Goal: Task Accomplishment & Management: Complete application form

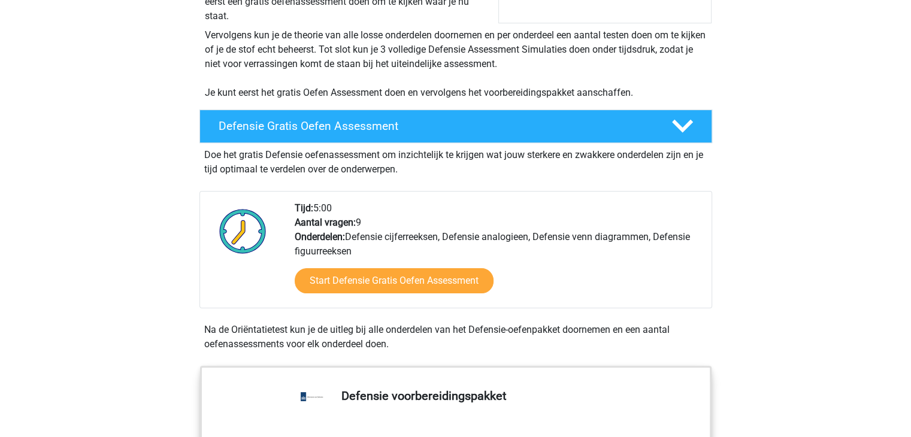
scroll to position [232, 0]
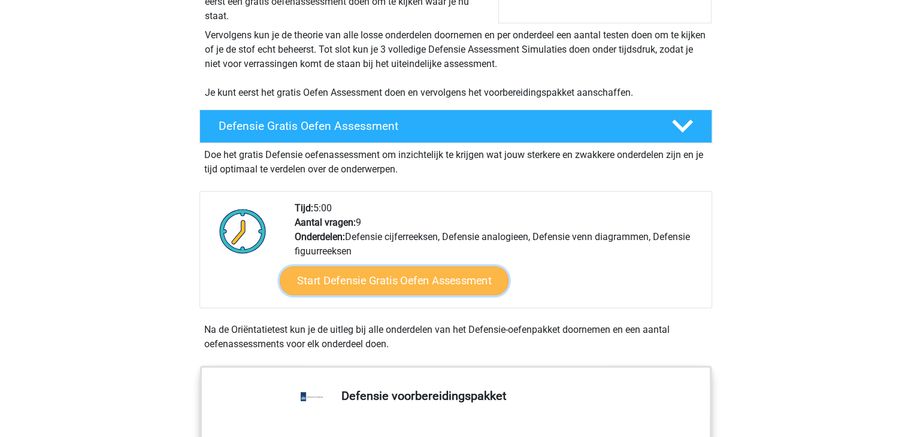
click at [350, 283] on link "Start Defensie Gratis Oefen Assessment" at bounding box center [394, 281] width 229 height 29
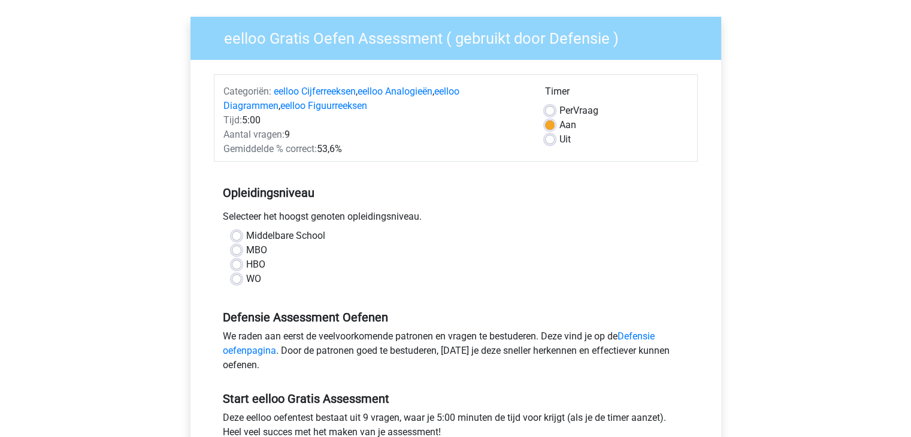
scroll to position [81, 0]
click at [251, 252] on label "MBO" at bounding box center [256, 250] width 21 height 14
click at [241, 252] on input "MBO" at bounding box center [237, 249] width 10 height 12
radio input "true"
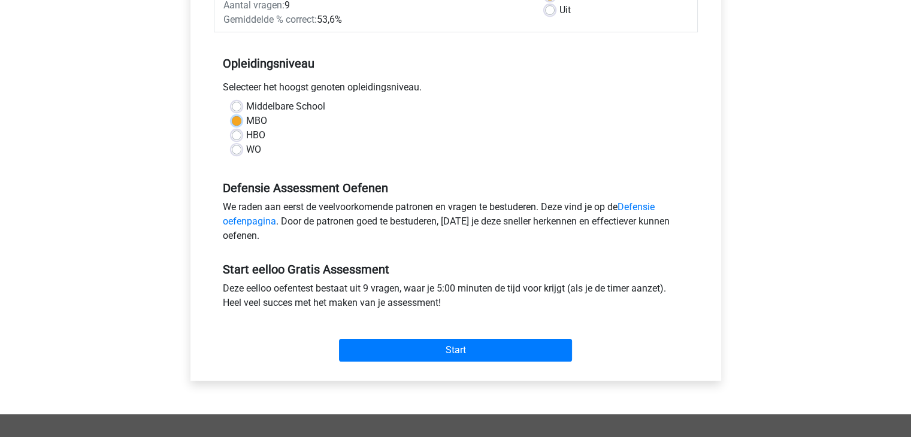
scroll to position [213, 0]
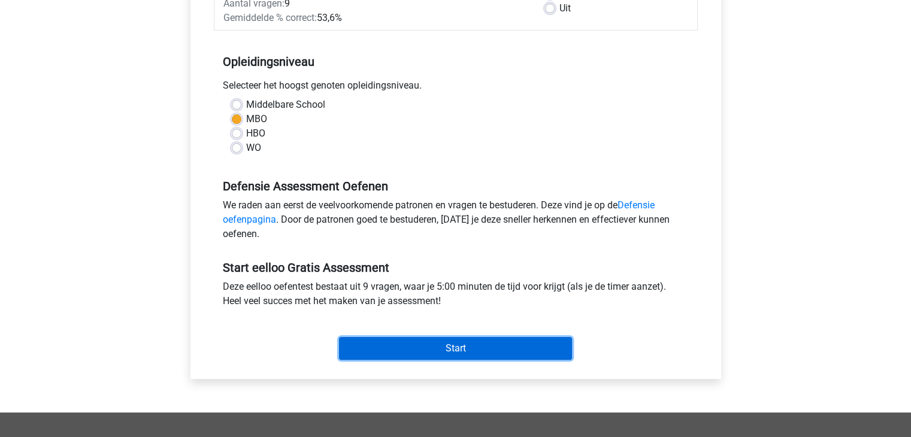
click at [395, 350] on input "Start" at bounding box center [455, 348] width 233 height 23
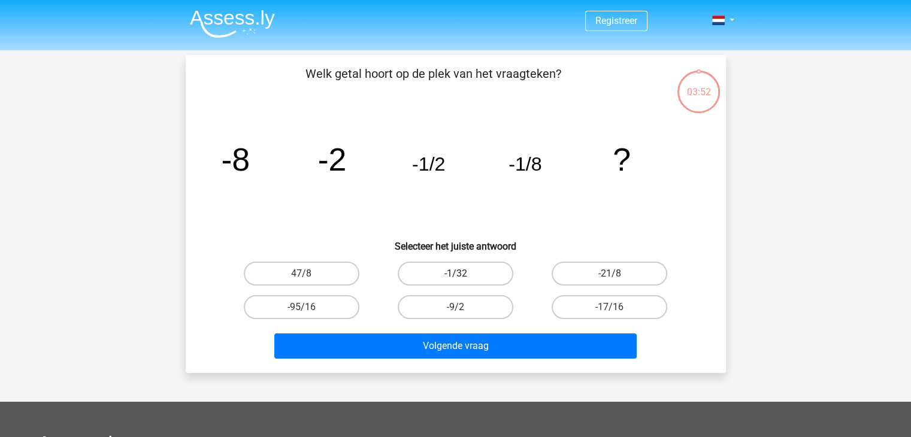
click at [438, 274] on label "-1/32" at bounding box center [456, 274] width 116 height 24
click at [455, 274] on input "-1/32" at bounding box center [459, 278] width 8 height 8
radio input "true"
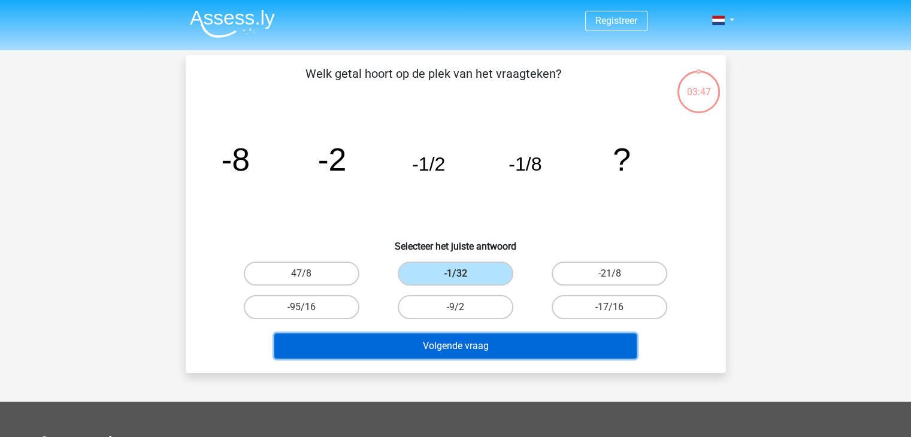
click at [435, 341] on button "Volgende vraag" at bounding box center [455, 346] width 362 height 25
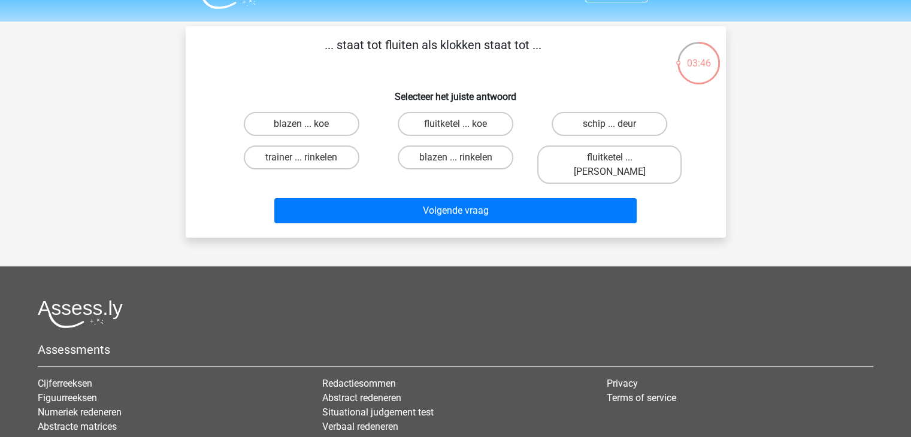
scroll to position [28, 0]
click at [500, 154] on label "blazen ... rinkelen" at bounding box center [456, 158] width 116 height 24
click at [463, 158] on input "blazen ... rinkelen" at bounding box center [459, 162] width 8 height 8
radio input "true"
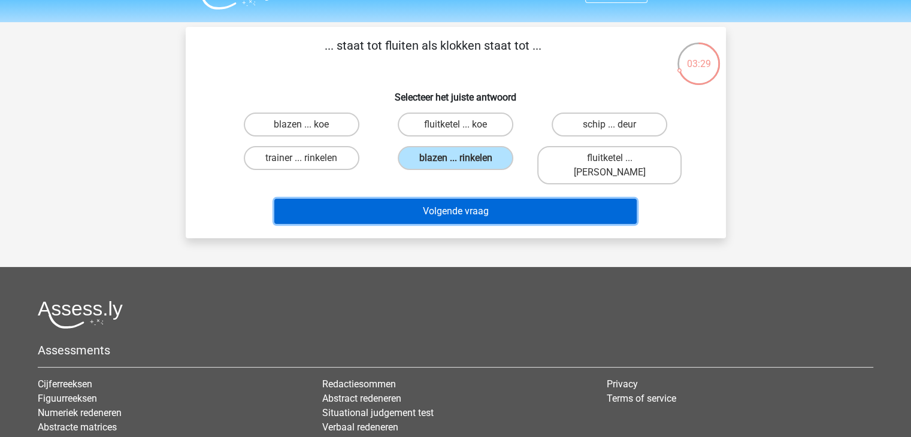
click at [511, 199] on button "Volgende vraag" at bounding box center [455, 211] width 362 height 25
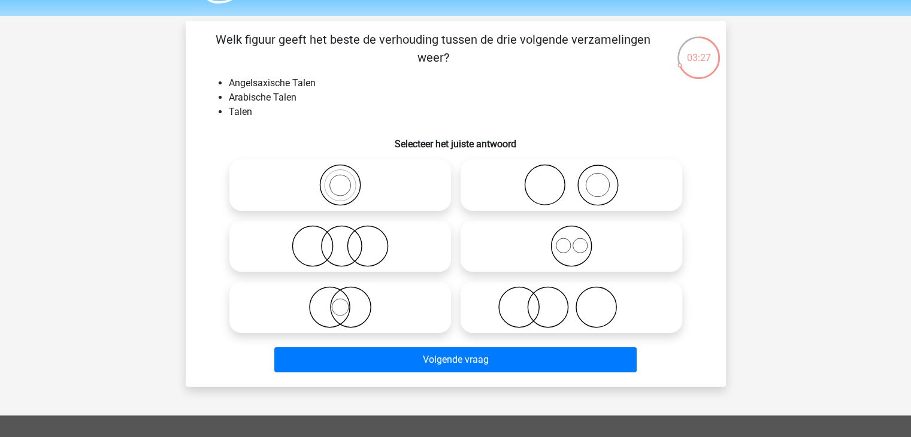
scroll to position [34, 0]
click at [585, 252] on icon at bounding box center [571, 247] width 212 height 42
click at [579, 241] on input "radio" at bounding box center [575, 237] width 8 height 8
radio input "true"
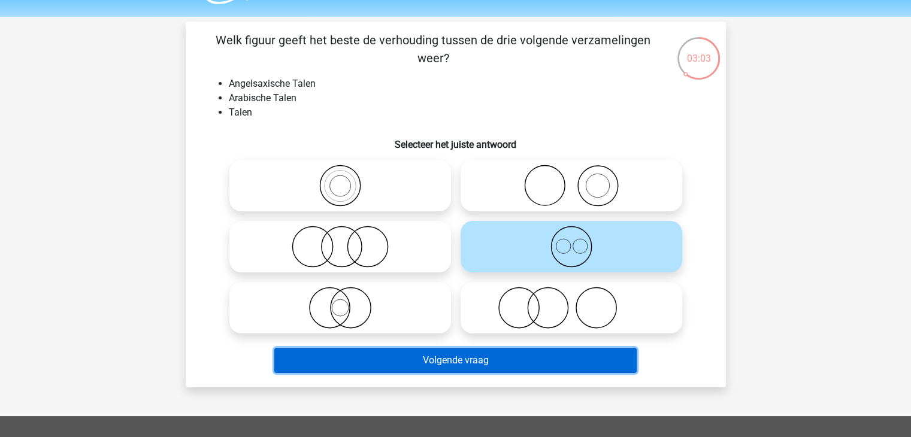
click at [556, 359] on button "Volgende vraag" at bounding box center [455, 360] width 362 height 25
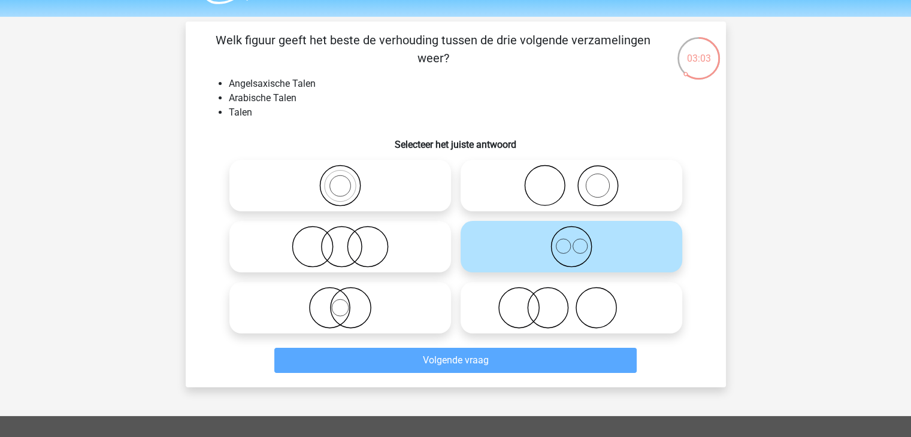
scroll to position [55, 0]
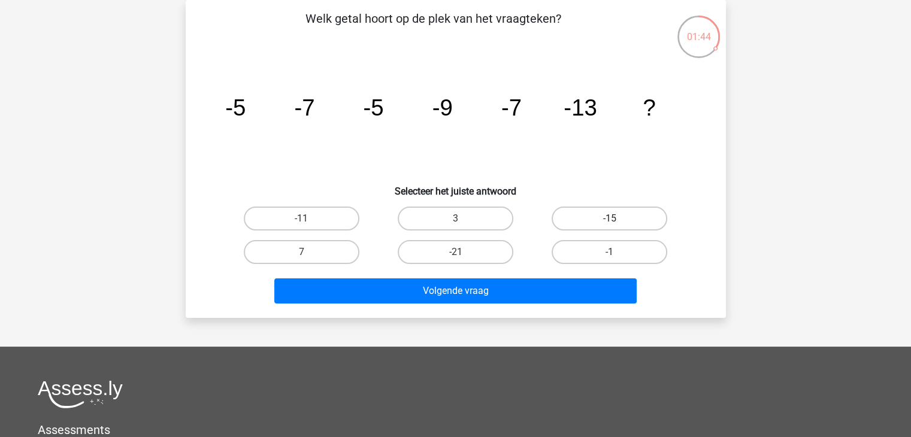
click at [591, 221] on label "-15" at bounding box center [610, 219] width 116 height 24
click at [610, 221] on input "-15" at bounding box center [614, 223] width 8 height 8
radio input "true"
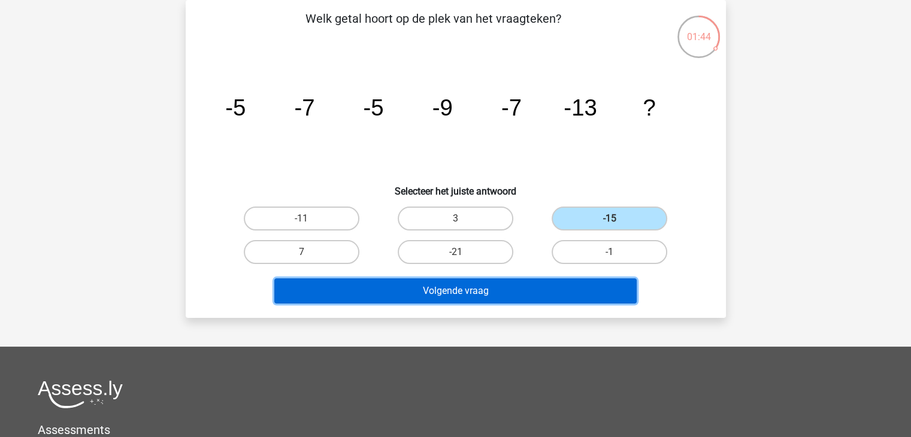
click at [555, 299] on button "Volgende vraag" at bounding box center [455, 291] width 362 height 25
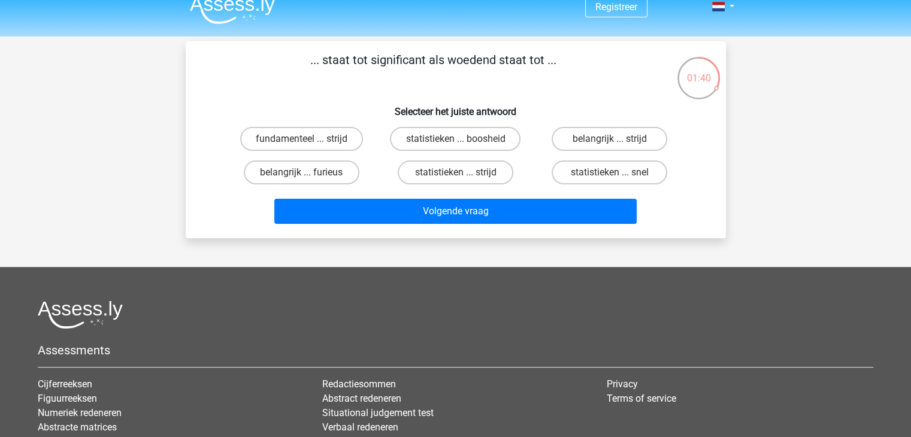
scroll to position [18, 0]
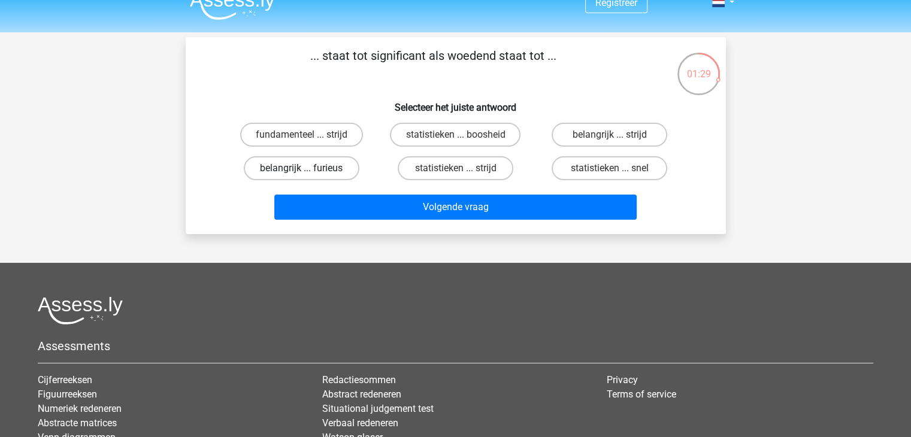
click at [334, 165] on label "belangrijk ... furieus" at bounding box center [302, 168] width 116 height 24
click at [309, 168] on input "belangrijk ... furieus" at bounding box center [305, 172] width 8 height 8
radio input "true"
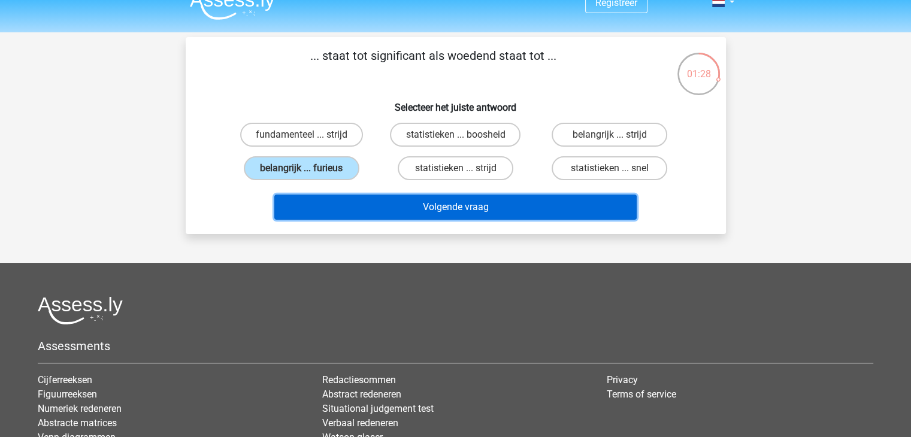
click at [409, 208] on button "Volgende vraag" at bounding box center [455, 207] width 362 height 25
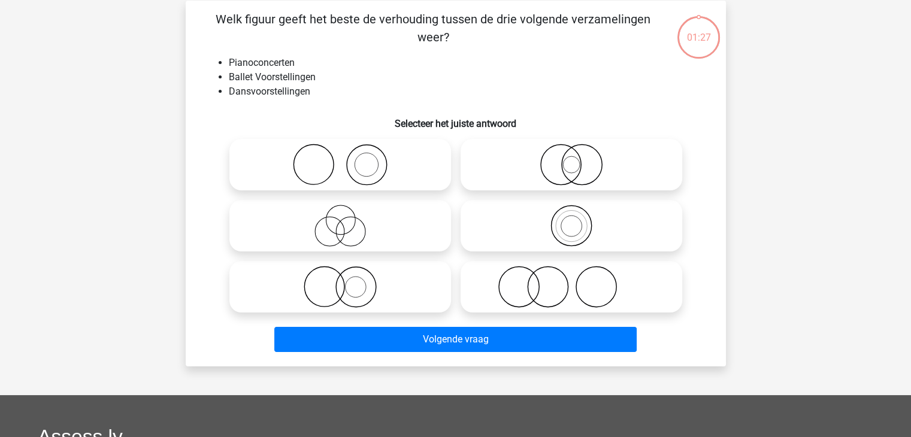
scroll to position [55, 0]
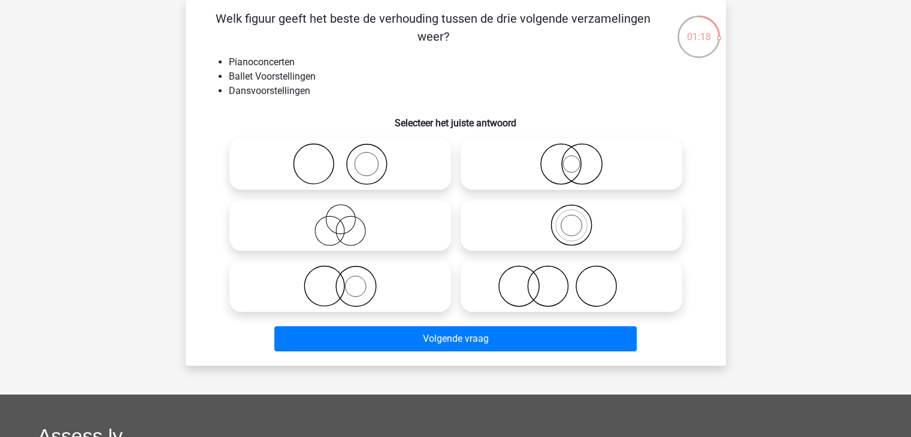
click at [396, 225] on icon at bounding box center [340, 225] width 212 height 42
click at [348, 219] on input "radio" at bounding box center [344, 215] width 8 height 8
radio input "true"
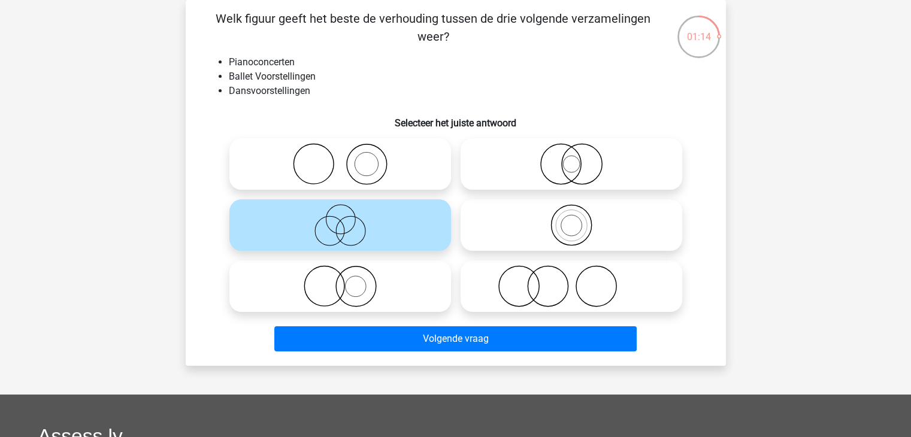
click at [383, 274] on icon at bounding box center [340, 286] width 212 height 42
click at [348, 274] on input "radio" at bounding box center [344, 277] width 8 height 8
radio input "true"
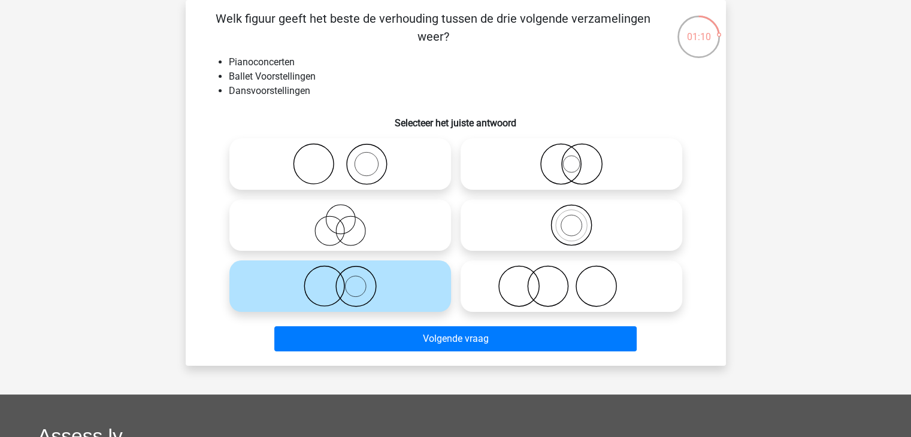
click at [551, 300] on icon at bounding box center [571, 286] width 212 height 42
click at [571, 280] on input "radio" at bounding box center [575, 277] width 8 height 8
radio input "true"
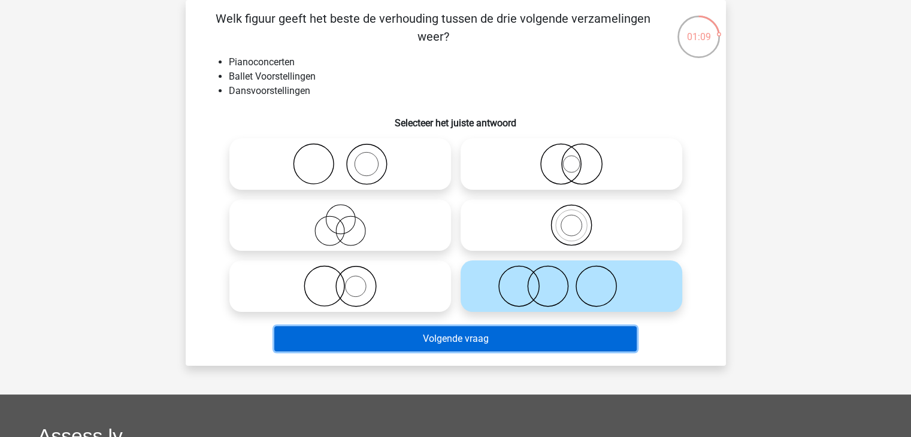
click at [533, 341] on button "Volgende vraag" at bounding box center [455, 338] width 362 height 25
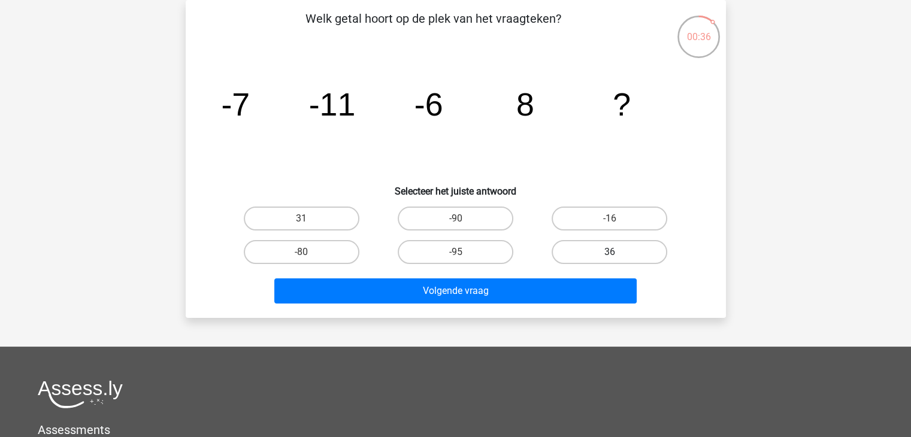
click at [620, 245] on label "36" at bounding box center [610, 252] width 116 height 24
click at [618, 252] on input "36" at bounding box center [614, 256] width 8 height 8
radio input "true"
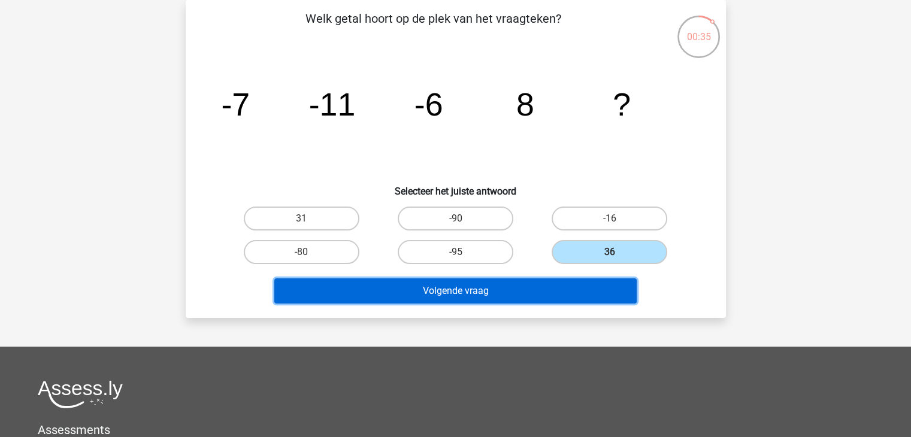
click at [571, 284] on button "Volgende vraag" at bounding box center [455, 291] width 362 height 25
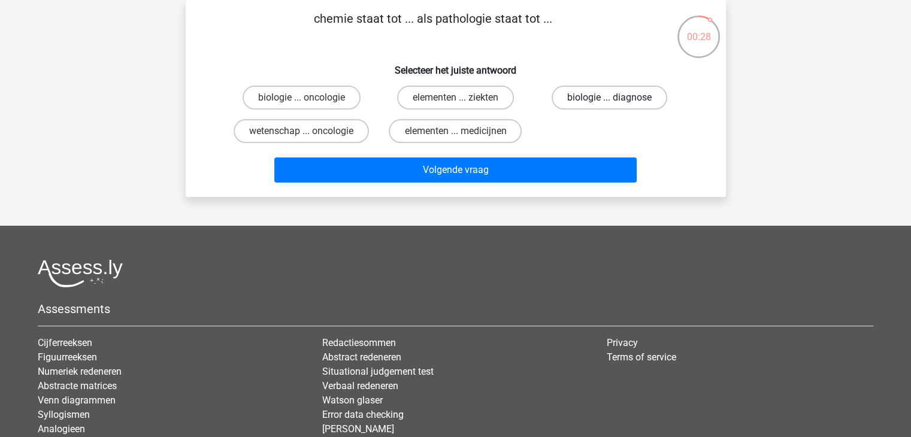
click at [618, 95] on label "biologie ... diagnose" at bounding box center [610, 98] width 116 height 24
click at [618, 98] on input "biologie ... diagnose" at bounding box center [614, 102] width 8 height 8
radio input "true"
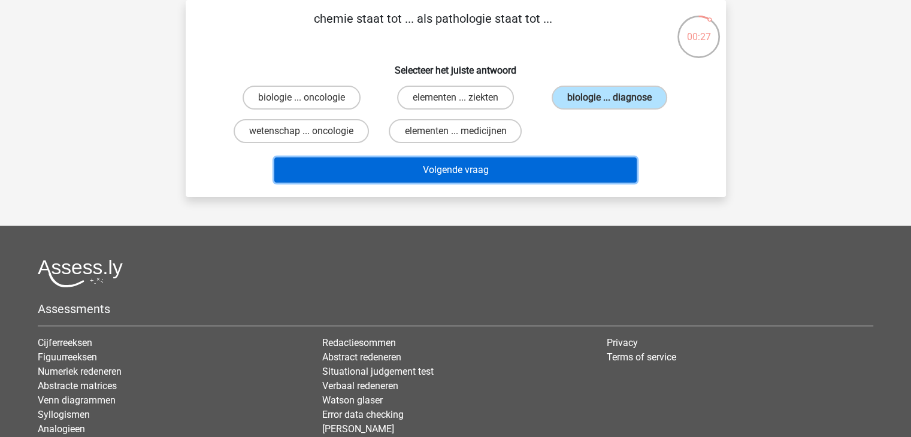
click at [584, 174] on button "Volgende vraag" at bounding box center [455, 170] width 362 height 25
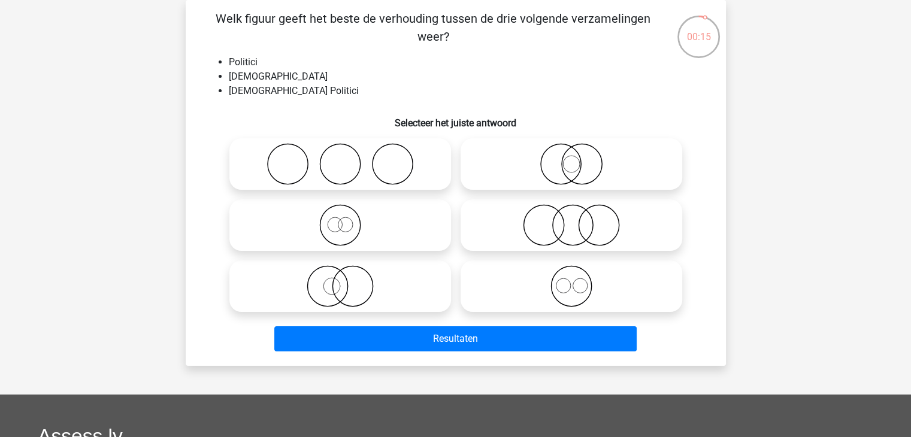
click at [567, 231] on icon at bounding box center [571, 225] width 212 height 42
click at [571, 219] on input "radio" at bounding box center [575, 215] width 8 height 8
radio input "true"
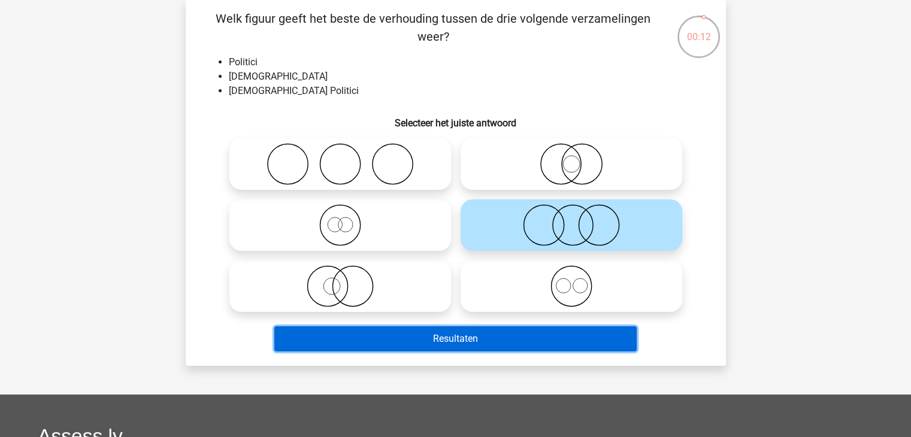
click at [520, 331] on button "Resultaten" at bounding box center [455, 338] width 362 height 25
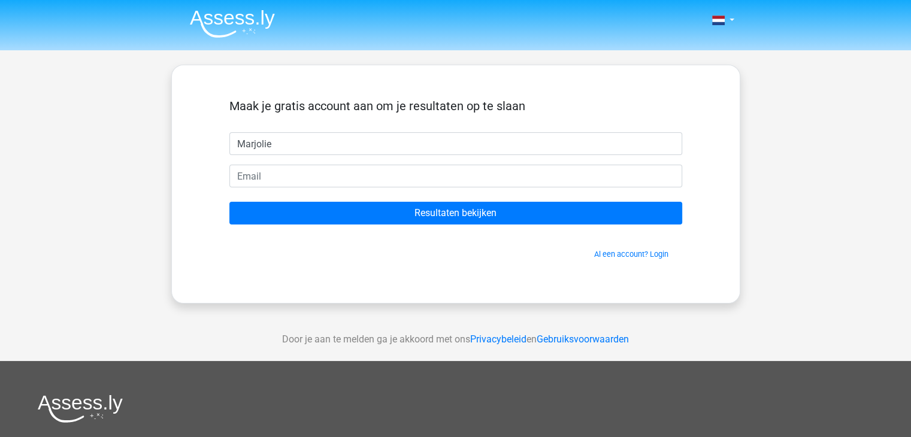
type input "Marjolie"
click at [909, 50] on div "Nederlands English de" at bounding box center [455, 338] width 911 height 677
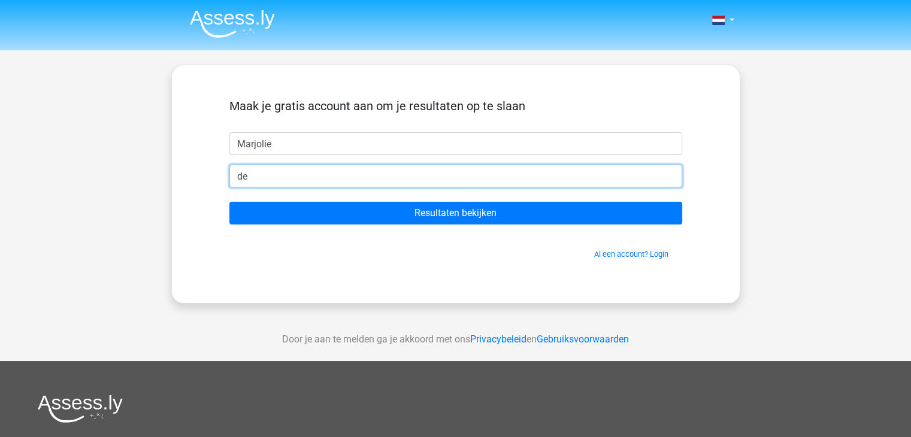
click at [546, 174] on input "de" at bounding box center [455, 176] width 453 height 23
type input "d"
type input "mvandewitte@hotmail.com"
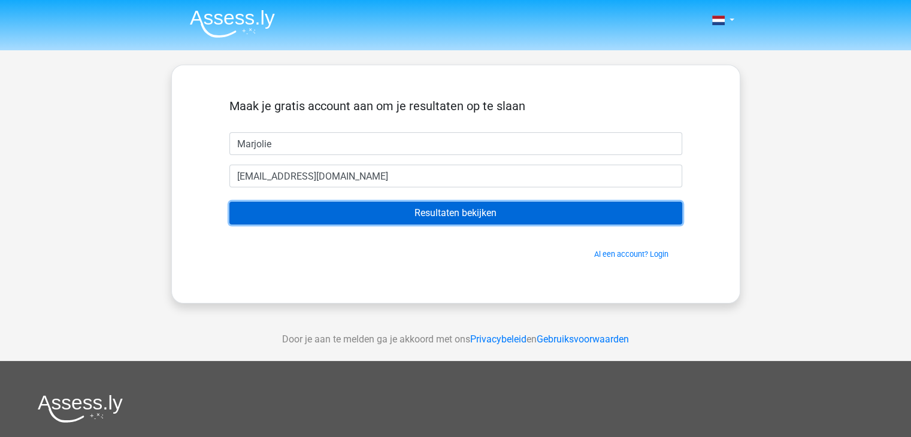
click at [376, 219] on input "Resultaten bekijken" at bounding box center [455, 213] width 453 height 23
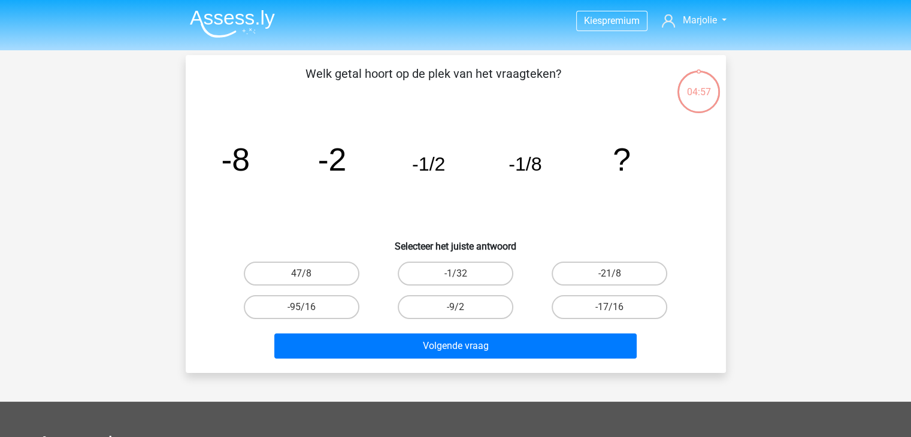
click at [221, 16] on img at bounding box center [232, 24] width 85 height 28
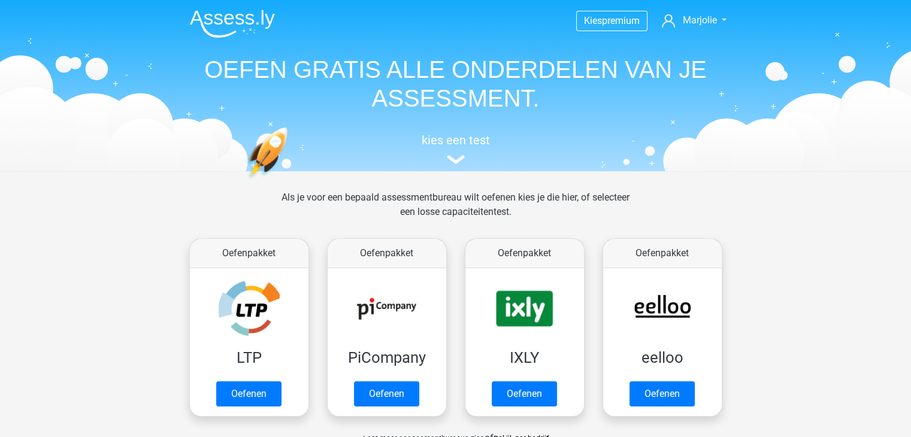
scroll to position [151, 0]
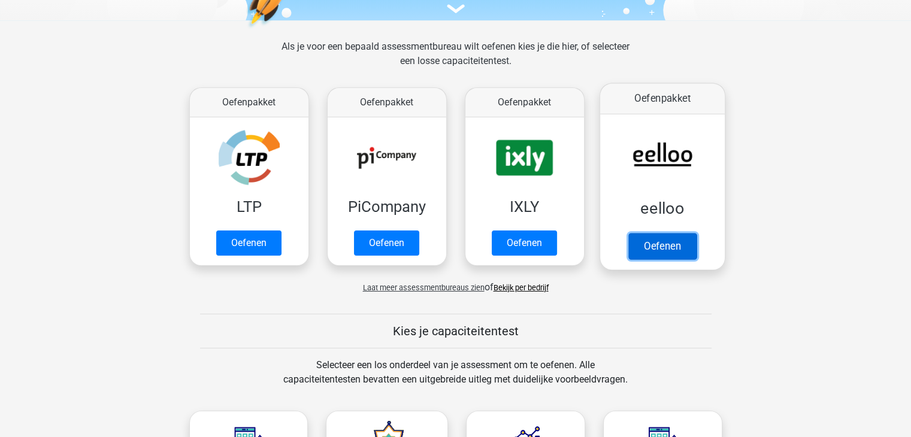
click at [656, 240] on link "Oefenen" at bounding box center [662, 246] width 68 height 26
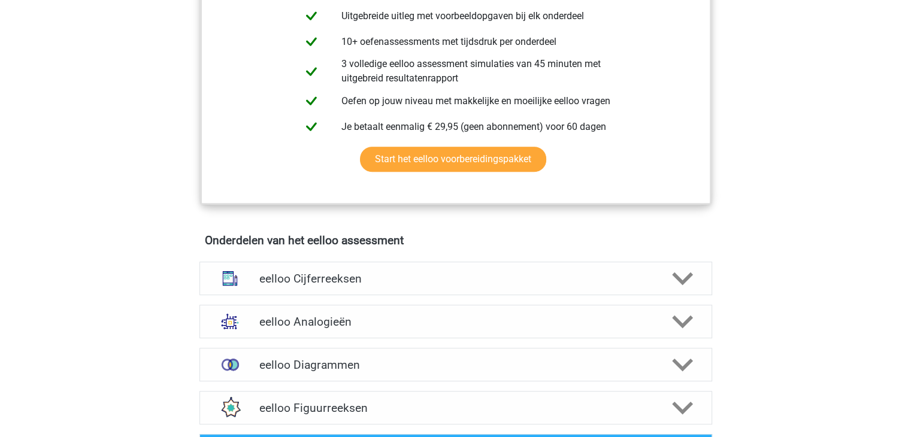
scroll to position [548, 0]
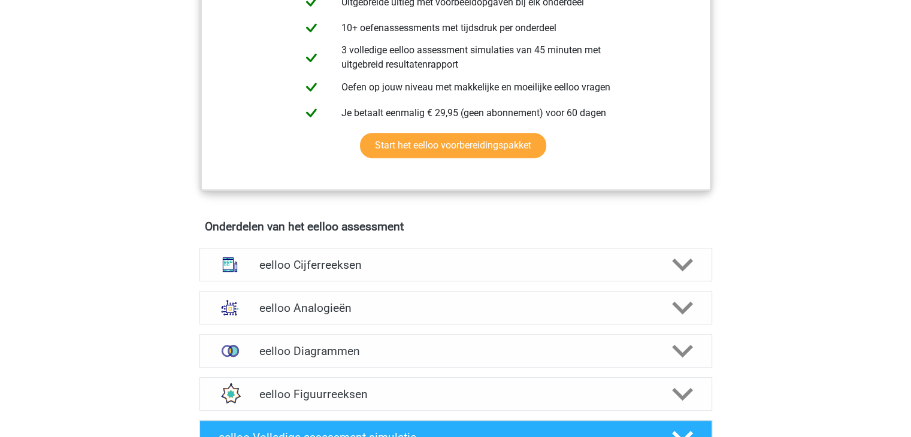
click at [596, 272] on h4 "eelloo Cijferreeksen" at bounding box center [455, 265] width 392 height 14
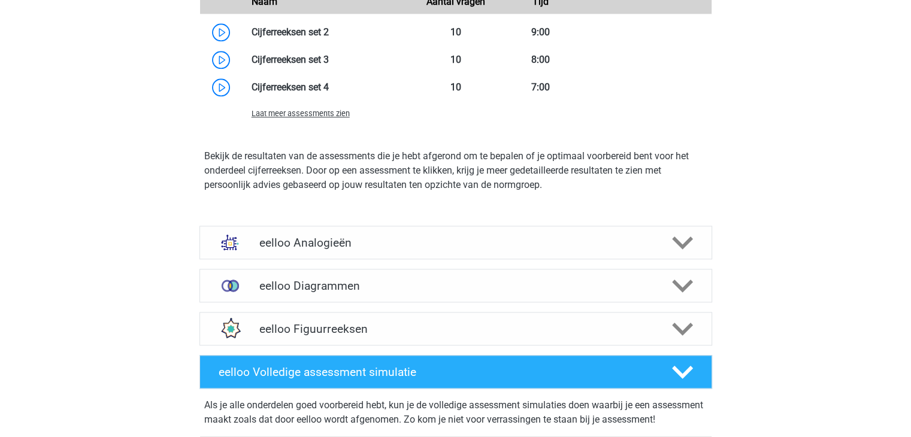
scroll to position [1303, 0]
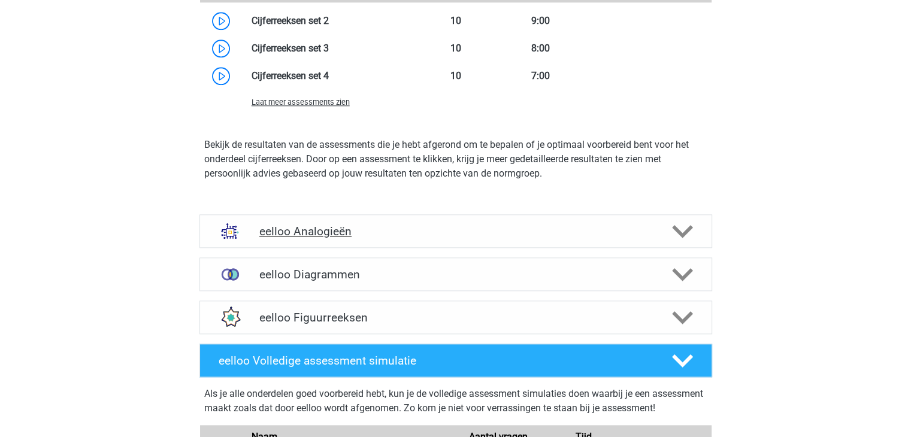
click at [554, 238] on h4 "eelloo Analogieën" at bounding box center [455, 232] width 392 height 14
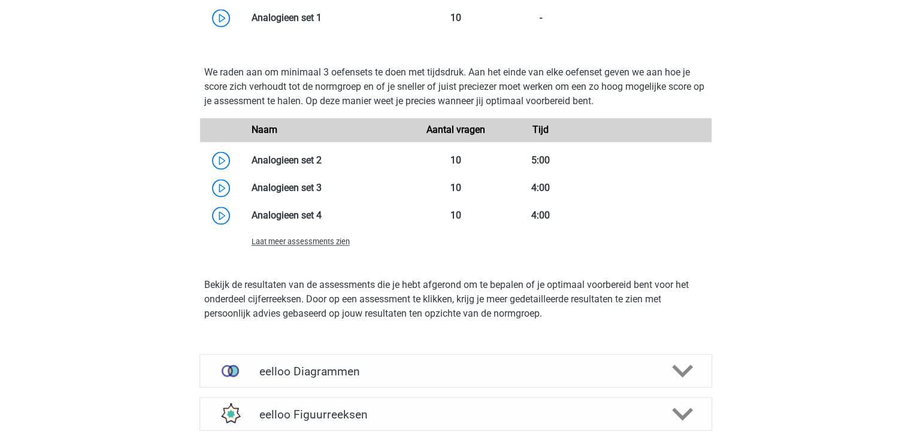
scroll to position [1584, 0]
